Goal: Task Accomplishment & Management: Use online tool/utility

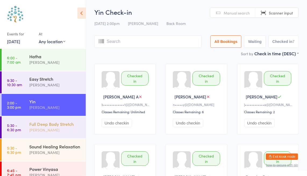
click at [35, 133] on div "[PERSON_NAME]" at bounding box center [55, 130] width 52 height 6
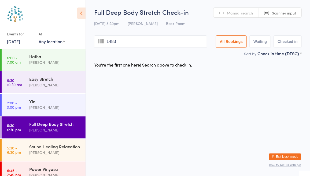
type input "1483"
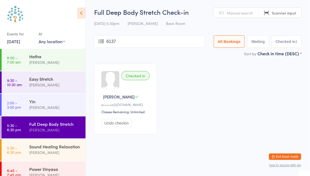
type input "6137"
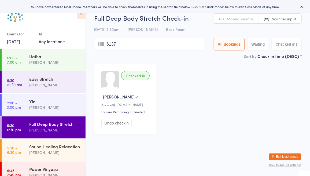
type input "6137"
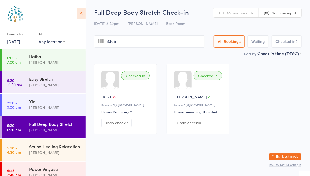
type input "8365"
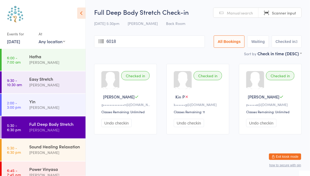
type input "6018"
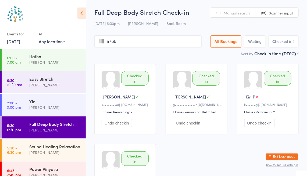
type input "5766"
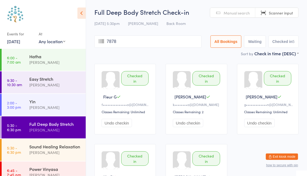
type input "7878"
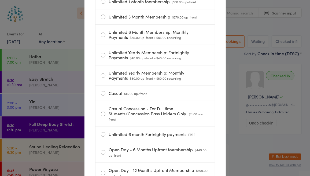
scroll to position [188, 0]
click at [104, 98] on label "Casual $16.00 up-front" at bounding box center [155, 93] width 109 height 15
click at [0, 0] on input "Casual $16.00 up-front" at bounding box center [0, 0] width 0 height 0
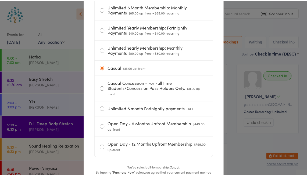
scroll to position [260, 0]
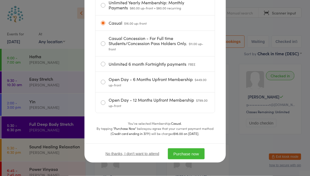
click at [183, 155] on button "Purchase now" at bounding box center [186, 153] width 37 height 11
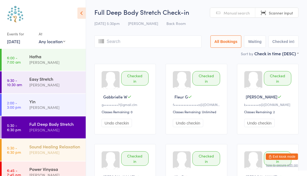
click at [50, 150] on div "Sound Healing Relaxation" at bounding box center [55, 147] width 52 height 6
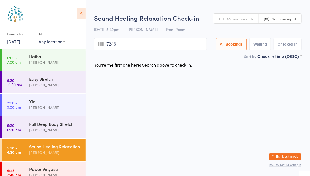
type input "7246"
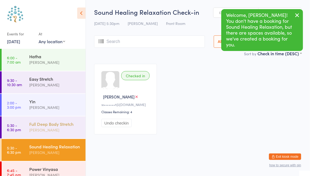
click at [55, 127] on div "Full Deep Body Stretch" at bounding box center [55, 124] width 52 height 6
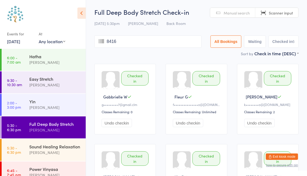
type input "8416"
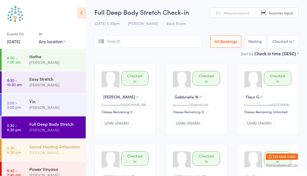
click at [56, 150] on div "Sound Healing Relaxation" at bounding box center [55, 147] width 52 height 6
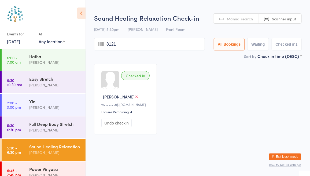
type input "8121"
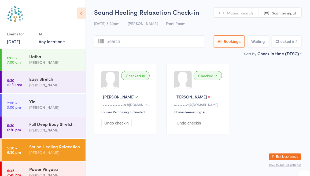
click at [241, 10] on span "Manual search" at bounding box center [240, 12] width 26 height 5
type input "joshua madeira"
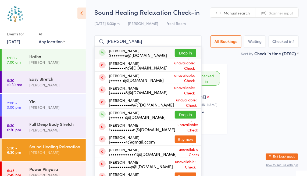
click at [187, 51] on button "Drop in" at bounding box center [185, 53] width 21 height 8
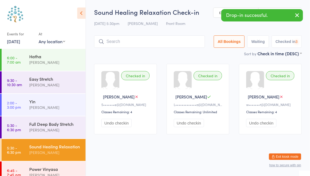
click at [299, 15] on icon "button" at bounding box center [297, 15] width 6 height 7
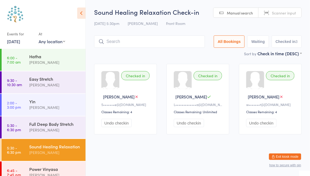
click at [287, 13] on span "Scanner input" at bounding box center [284, 12] width 24 height 5
click at [61, 126] on div "Full Deep Body Stretch" at bounding box center [55, 124] width 52 height 6
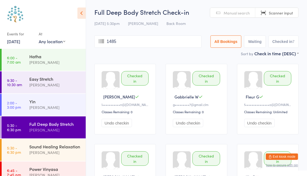
type input "1485"
type input "8429"
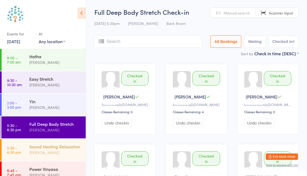
click at [50, 150] on div "Sound Healing Relaxation" at bounding box center [55, 147] width 52 height 6
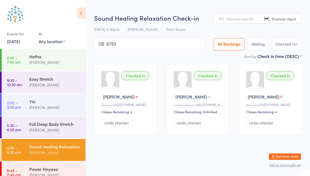
type input "8793"
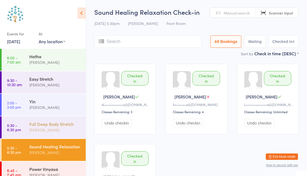
click at [53, 128] on div "[PERSON_NAME]" at bounding box center [55, 130] width 52 height 6
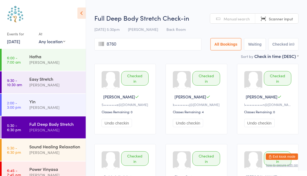
type input "8760"
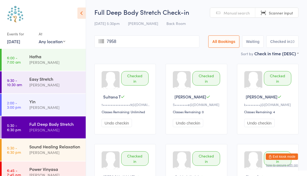
type input "7958"
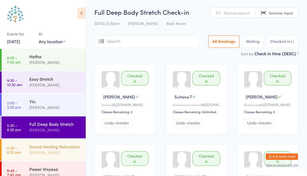
click at [60, 148] on div "Sound Healing Relaxation" at bounding box center [55, 147] width 52 height 6
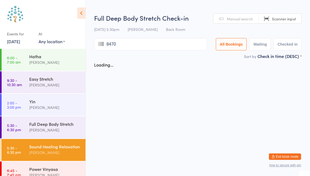
type input "8470"
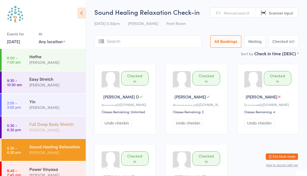
click at [42, 130] on div "[PERSON_NAME]" at bounding box center [55, 130] width 52 height 6
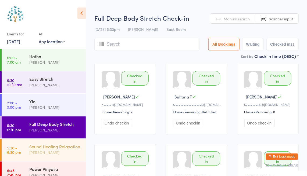
click at [47, 150] on div "Sound Healing Relaxation" at bounding box center [55, 147] width 52 height 6
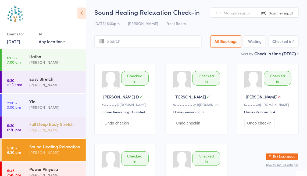
click at [64, 124] on div "Full Deep Body Stretch" at bounding box center [55, 124] width 52 height 6
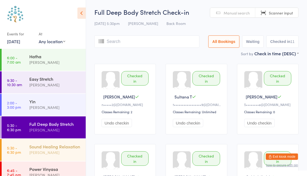
click at [58, 150] on div "Sound Healing Relaxation" at bounding box center [55, 147] width 52 height 6
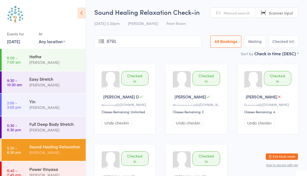
type input "8791"
